Goal: Transaction & Acquisition: Purchase product/service

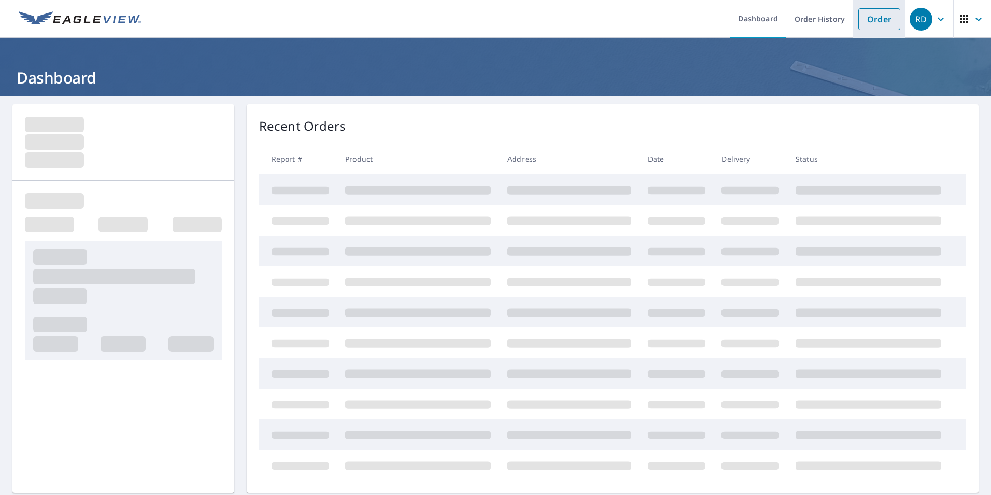
click at [865, 20] on link "Order" at bounding box center [880, 19] width 42 height 22
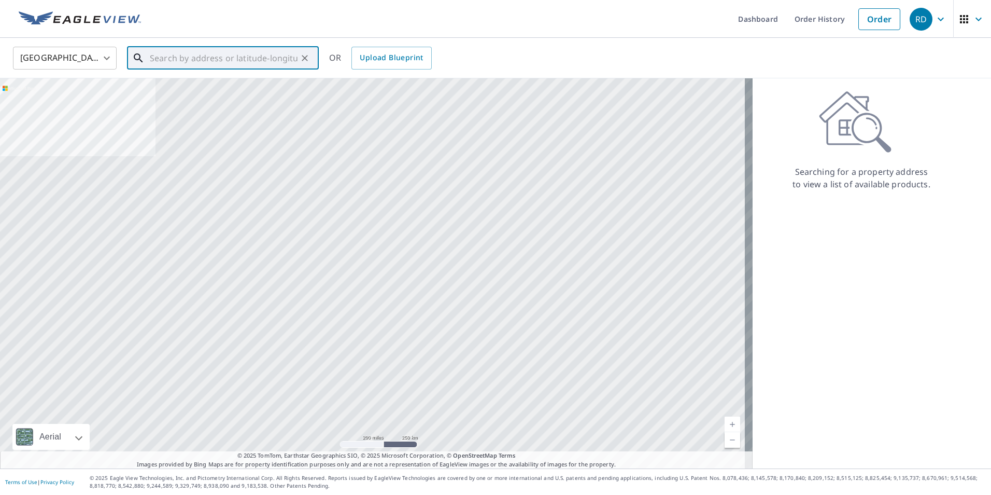
click at [205, 59] on input "text" at bounding box center [224, 58] width 148 height 29
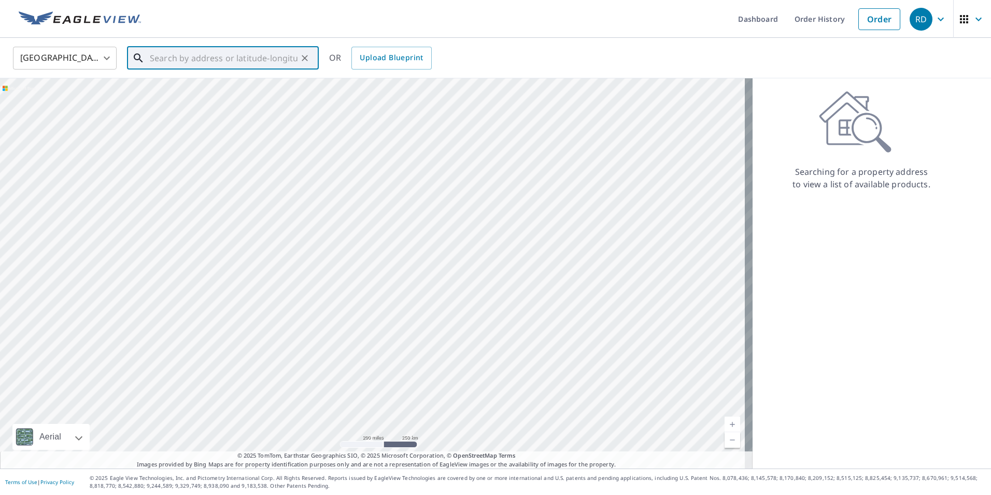
paste input "[STREET_ADDRESS][PERSON_NAME]"
click at [162, 91] on span "1218 Timberfalls Dr" at bounding box center [229, 88] width 163 height 12
type input "[STREET_ADDRESS][PERSON_NAME]"
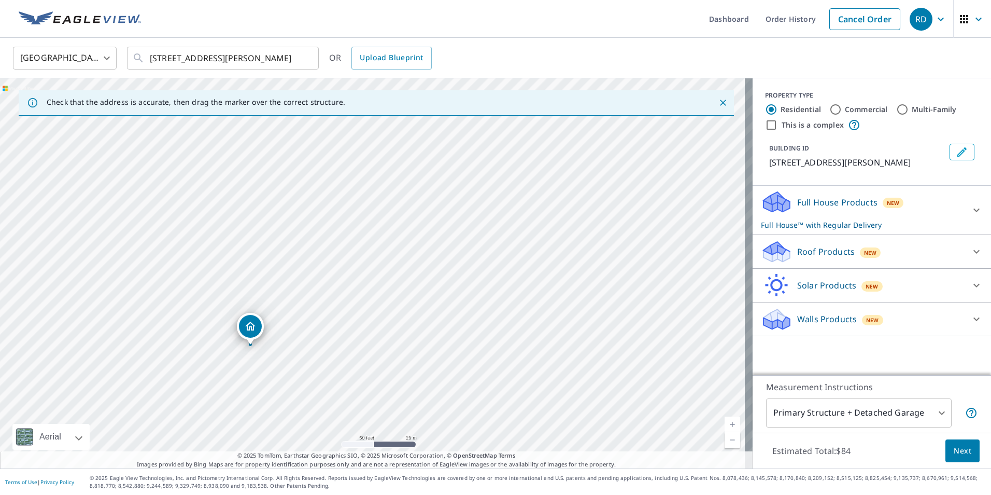
click at [824, 194] on div "Full House Products New Full House™ with Regular Delivery" at bounding box center [862, 210] width 203 height 40
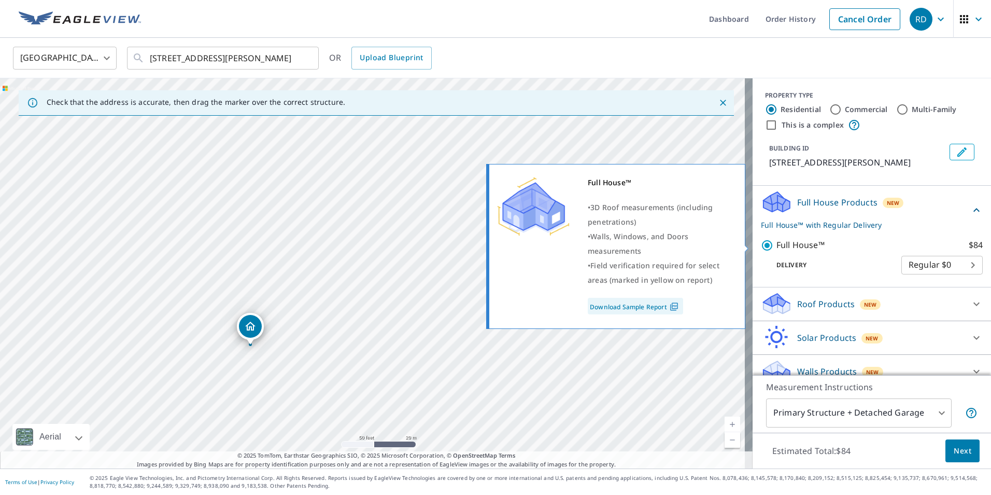
click at [785, 244] on p "Full House™" at bounding box center [801, 244] width 48 height 13
click at [777, 244] on input "Full House™ $84" at bounding box center [769, 245] width 16 height 12
checkbox input "false"
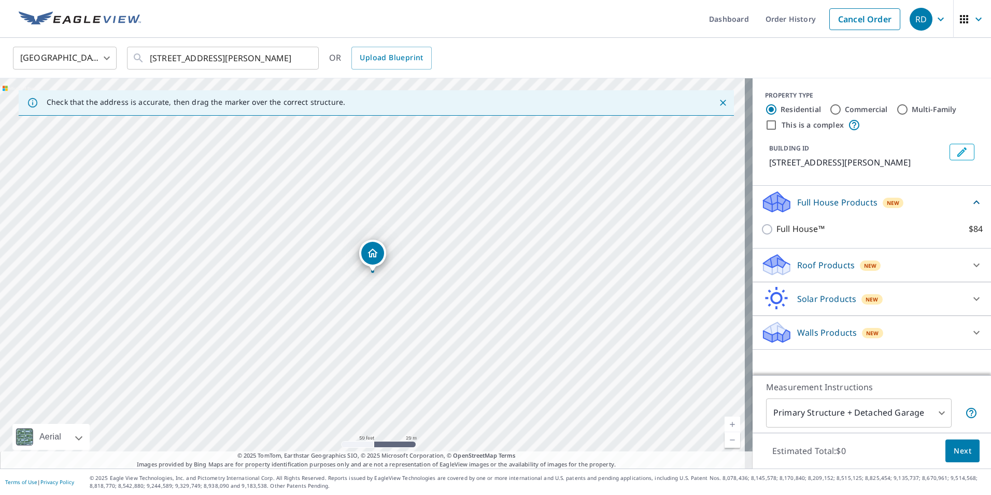
click at [803, 201] on p "Full House Products" at bounding box center [837, 202] width 80 height 12
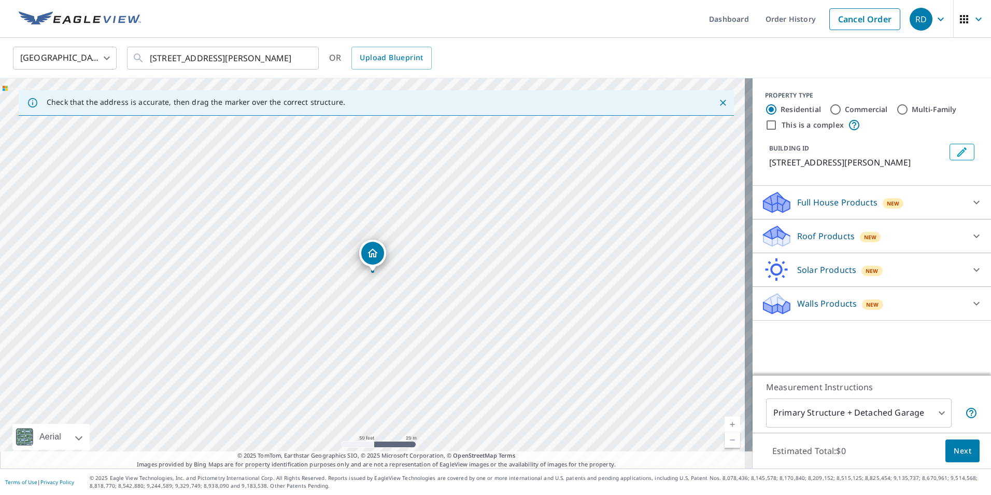
click at [807, 240] on p "Roof Products" at bounding box center [826, 236] width 58 height 12
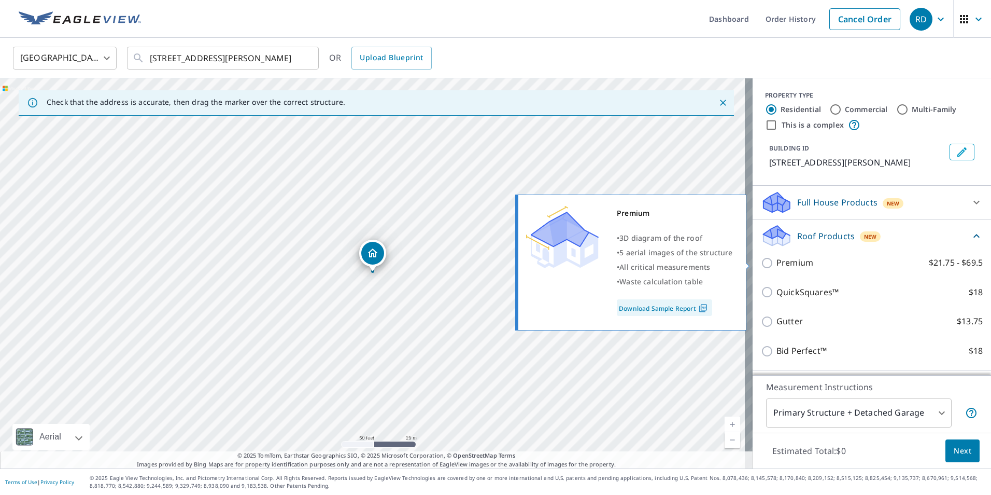
click at [793, 266] on p "Premium" at bounding box center [795, 262] width 37 height 13
click at [777, 266] on input "Premium $21.75 - $69.5" at bounding box center [769, 263] width 16 height 12
checkbox input "true"
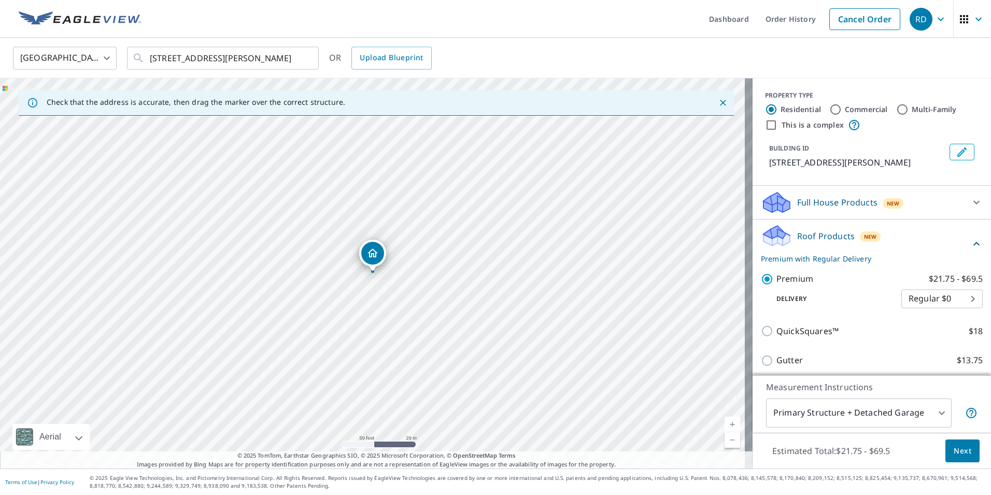
click at [807, 240] on p "Roof Products" at bounding box center [826, 236] width 58 height 12
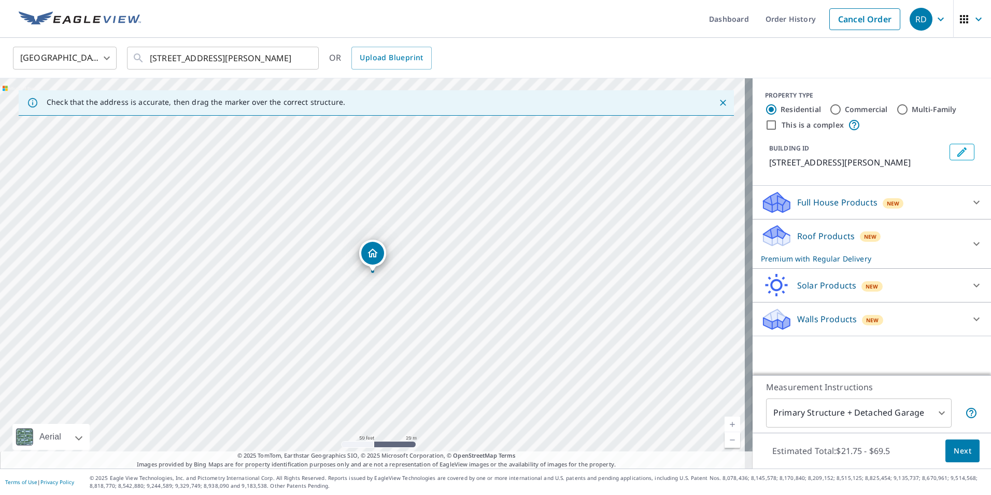
click at [867, 410] on body "RD RD Dashboard Order History Cancel Order RD [GEOGRAPHIC_DATA] [GEOGRAPHIC_DAT…" at bounding box center [495, 247] width 991 height 495
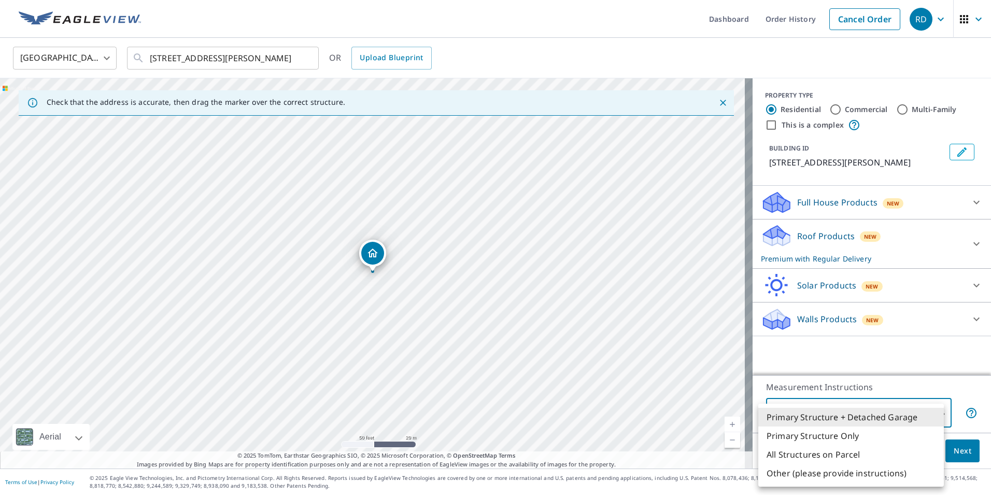
click at [831, 453] on li "All Structures on Parcel" at bounding box center [851, 454] width 186 height 19
type input "3"
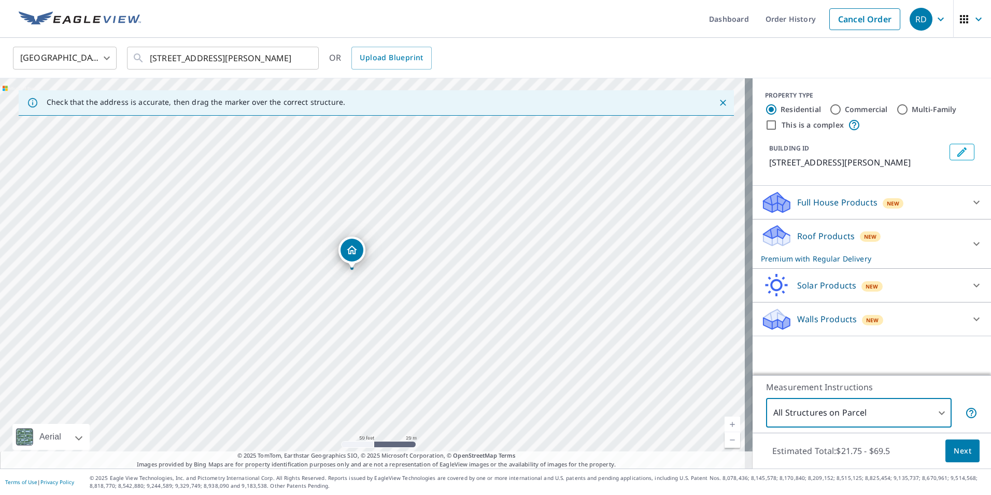
click at [957, 449] on span "Next" at bounding box center [963, 450] width 18 height 13
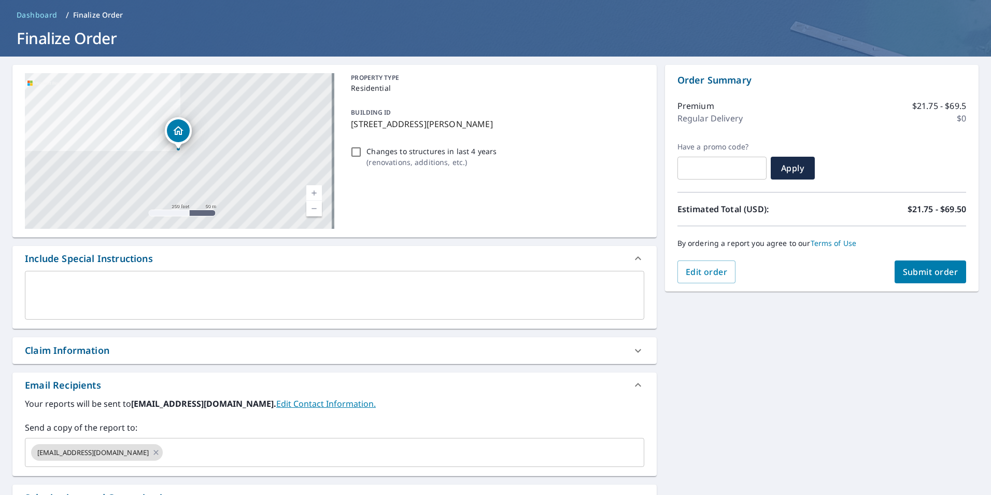
scroll to position [153, 0]
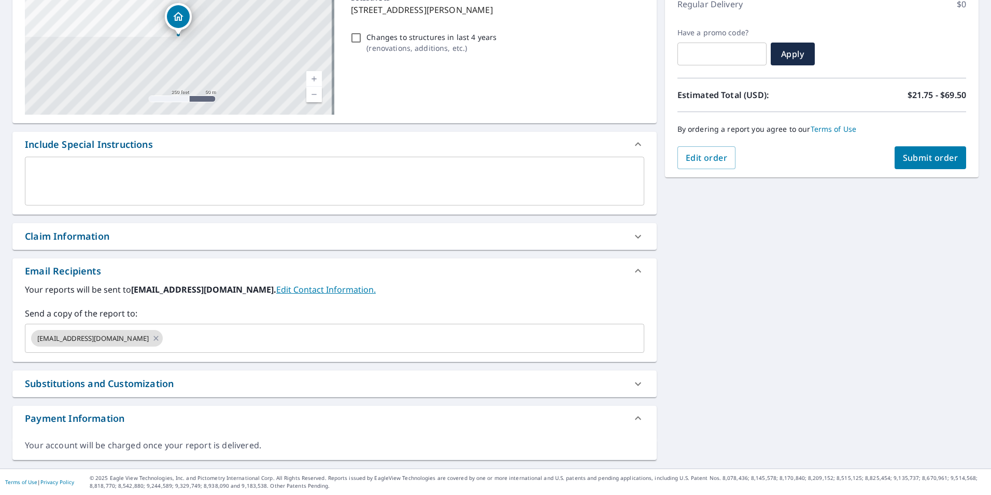
click at [412, 33] on p "Changes to structures in last 4 years" at bounding box center [432, 37] width 130 height 11
click at [362, 33] on input "Changes to structures in last 4 years ( renovations, additions, etc. )" at bounding box center [356, 38] width 12 height 12
checkbox input "true"
click at [139, 238] on div "Claim Information" at bounding box center [325, 236] width 601 height 14
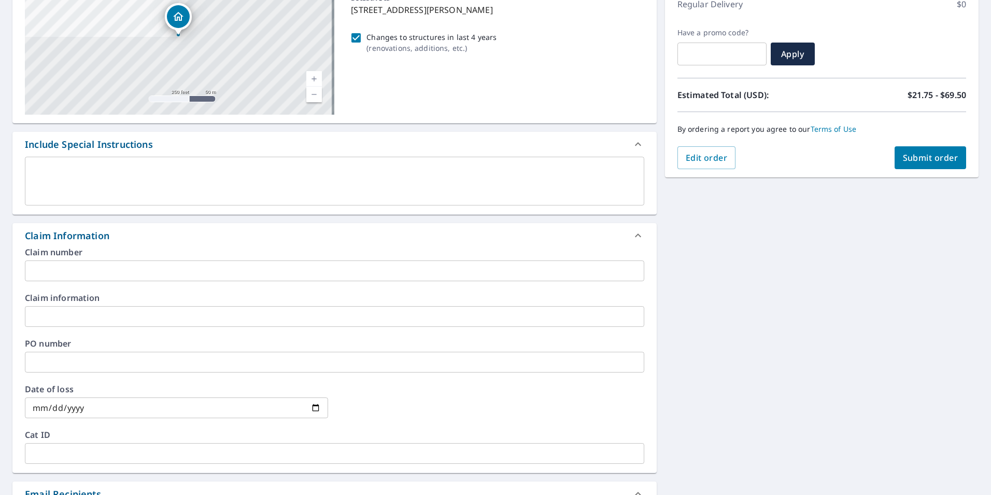
click at [52, 318] on input "text" at bounding box center [335, 316] width 620 height 21
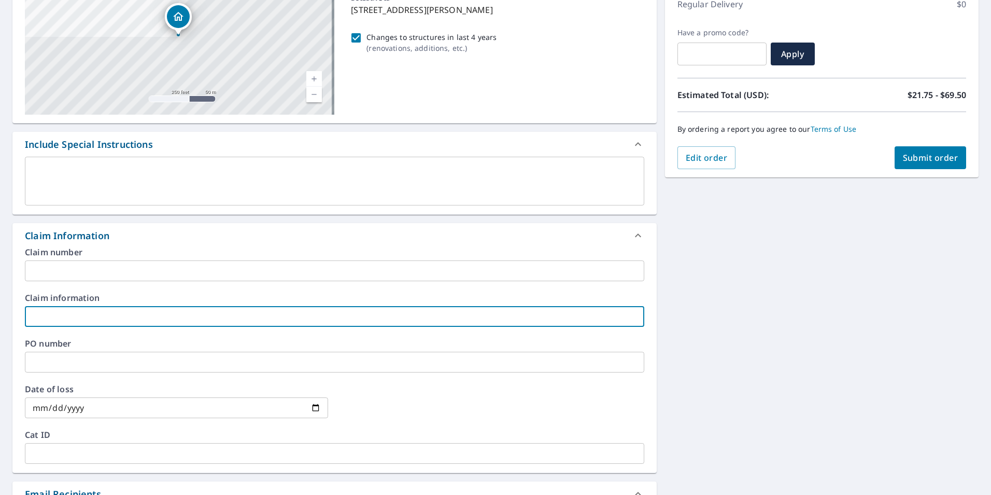
paste input "252856"
type input "252856"
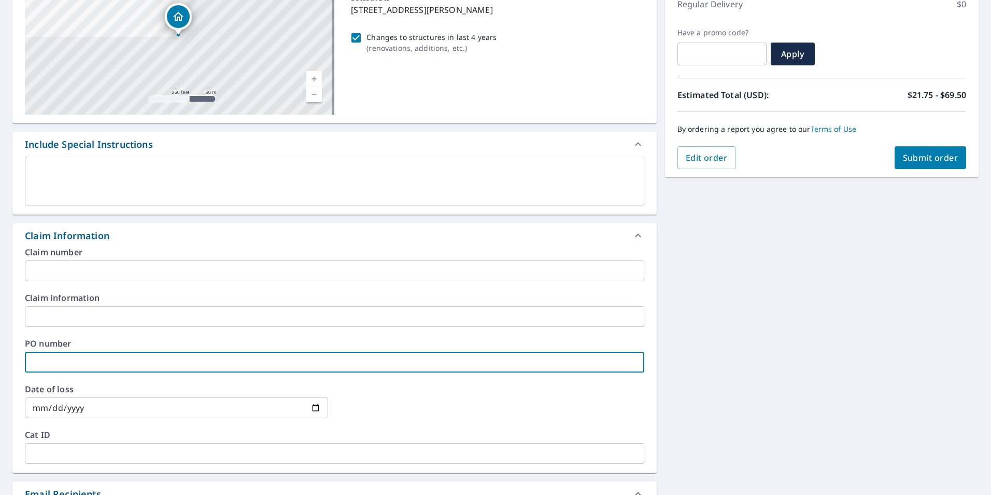
click at [49, 359] on input "text" at bounding box center [335, 362] width 620 height 21
paste input "252856"
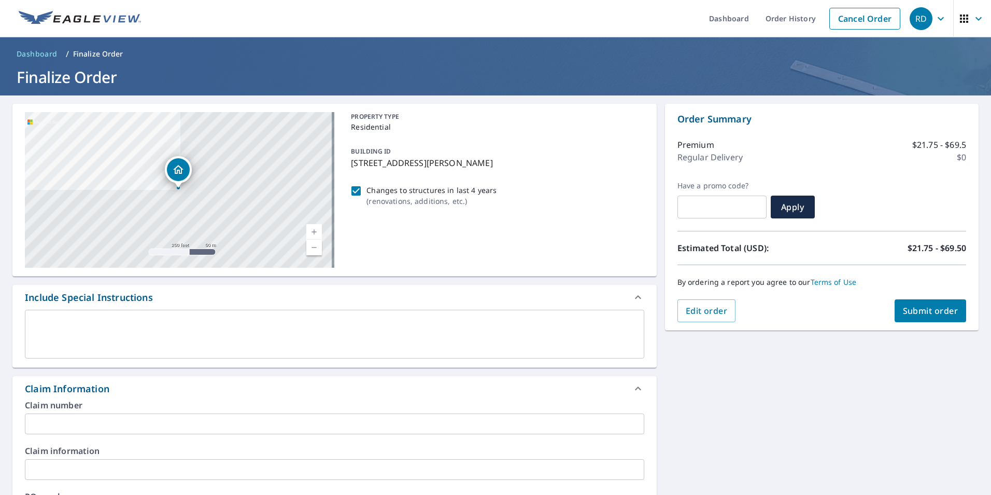
scroll to position [0, 0]
type input "252856"
click at [904, 308] on span "Submit order" at bounding box center [930, 310] width 55 height 11
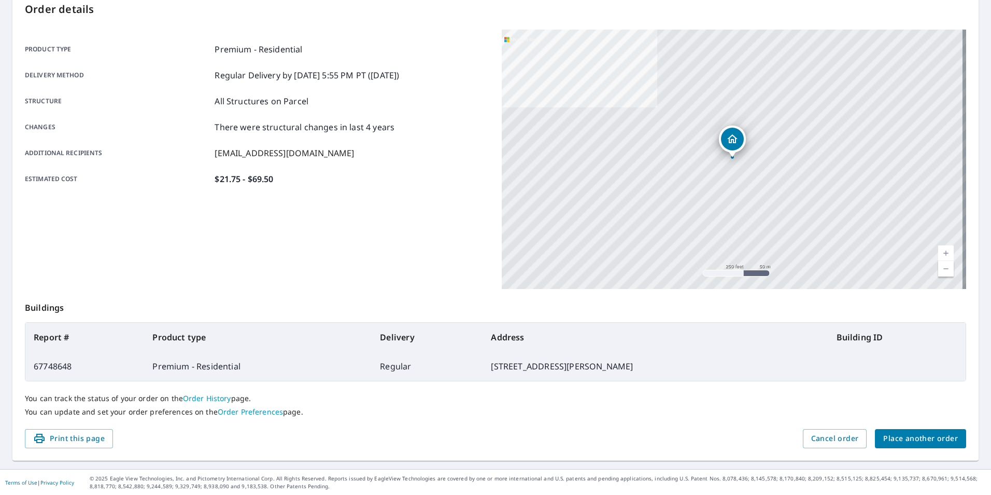
scroll to position [116, 0]
drag, startPoint x: 88, startPoint y: 366, endPoint x: 35, endPoint y: 368, distance: 52.4
click at [35, 368] on td "67748648" at bounding box center [84, 365] width 119 height 29
copy td "67748648"
